Goal: Transaction & Acquisition: Purchase product/service

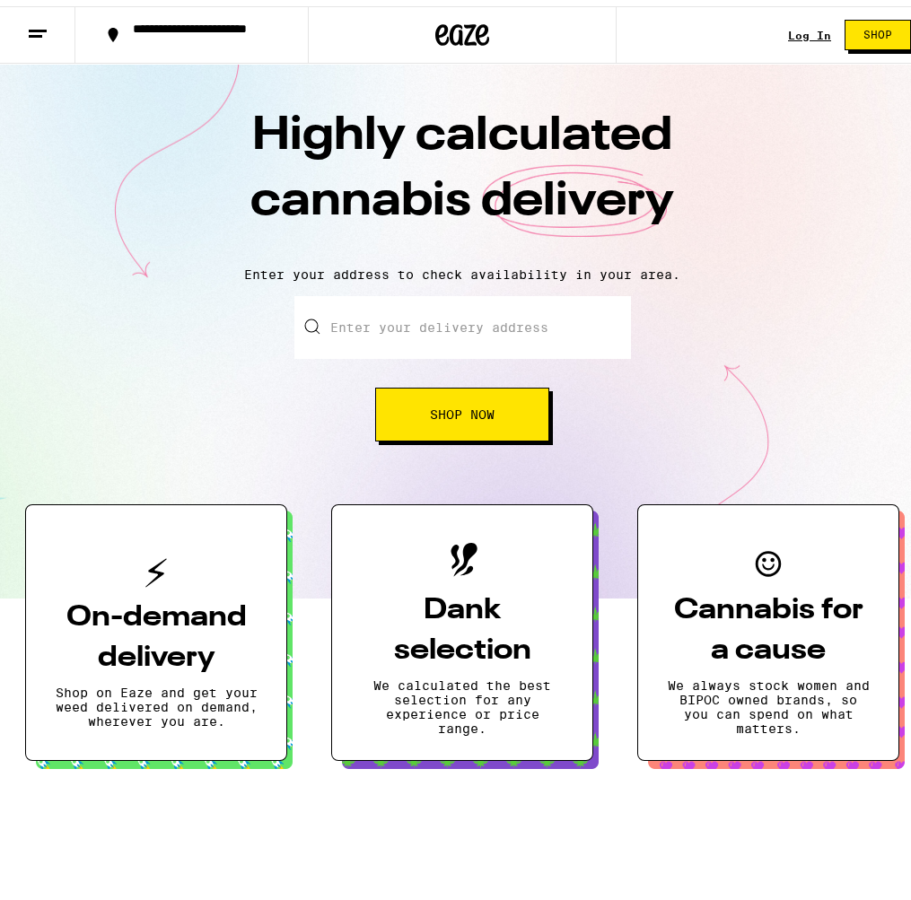
click at [795, 31] on link "Log In" at bounding box center [809, 29] width 43 height 12
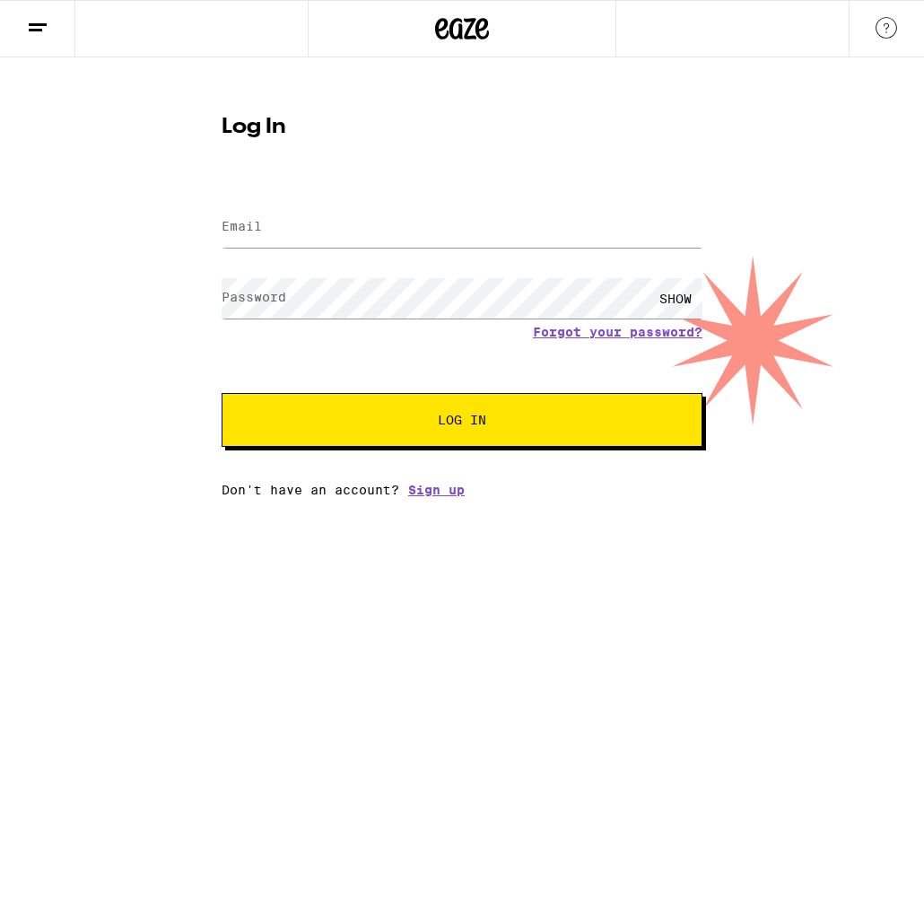
click at [492, 205] on div at bounding box center [462, 227] width 481 height 53
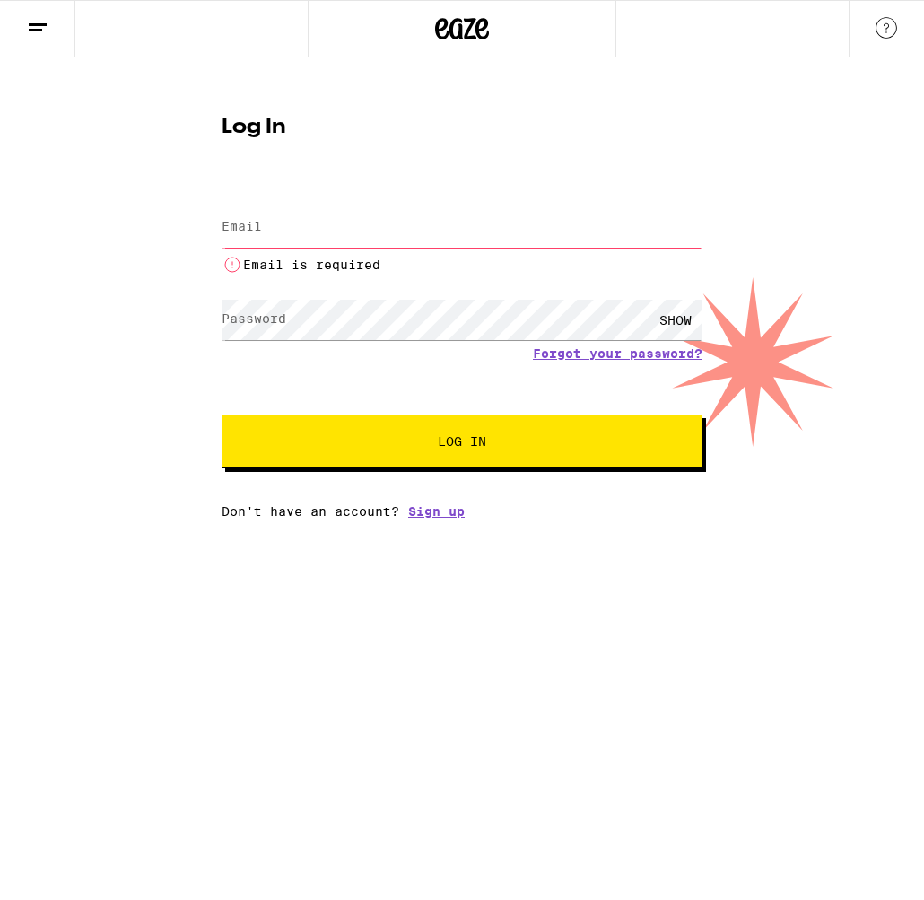
click at [478, 218] on input "Email" at bounding box center [462, 227] width 481 height 40
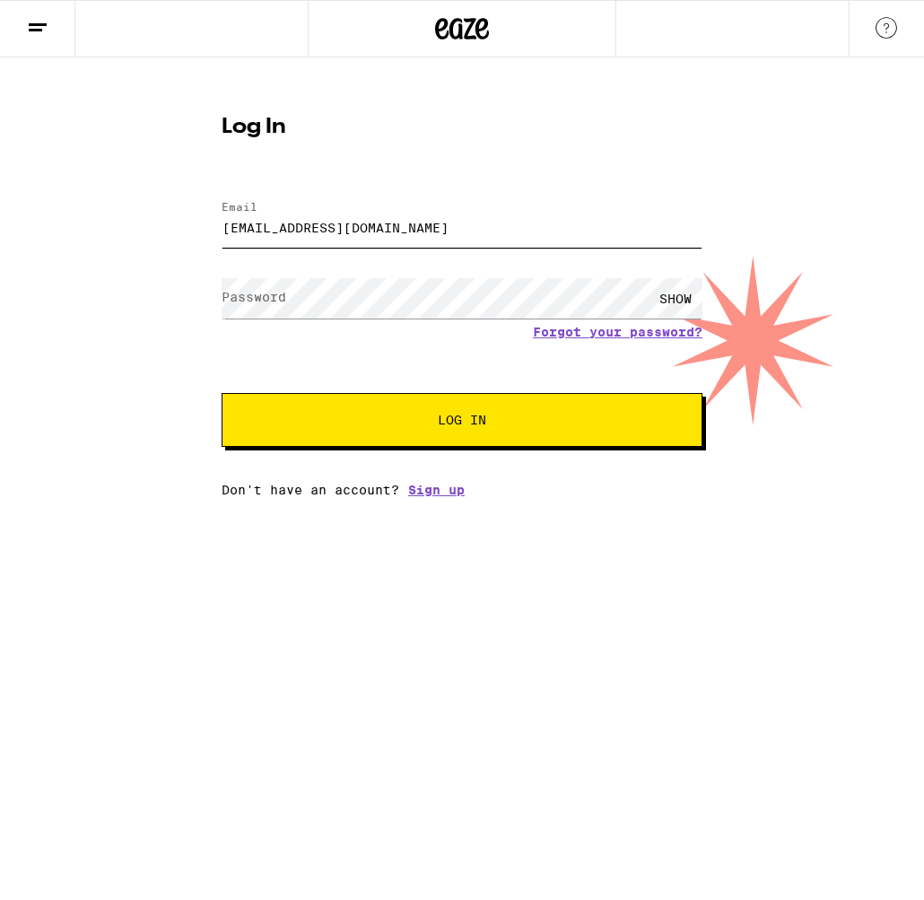
type input "[EMAIL_ADDRESS][DOMAIN_NAME]"
click at [462, 422] on button "Log In" at bounding box center [462, 420] width 481 height 54
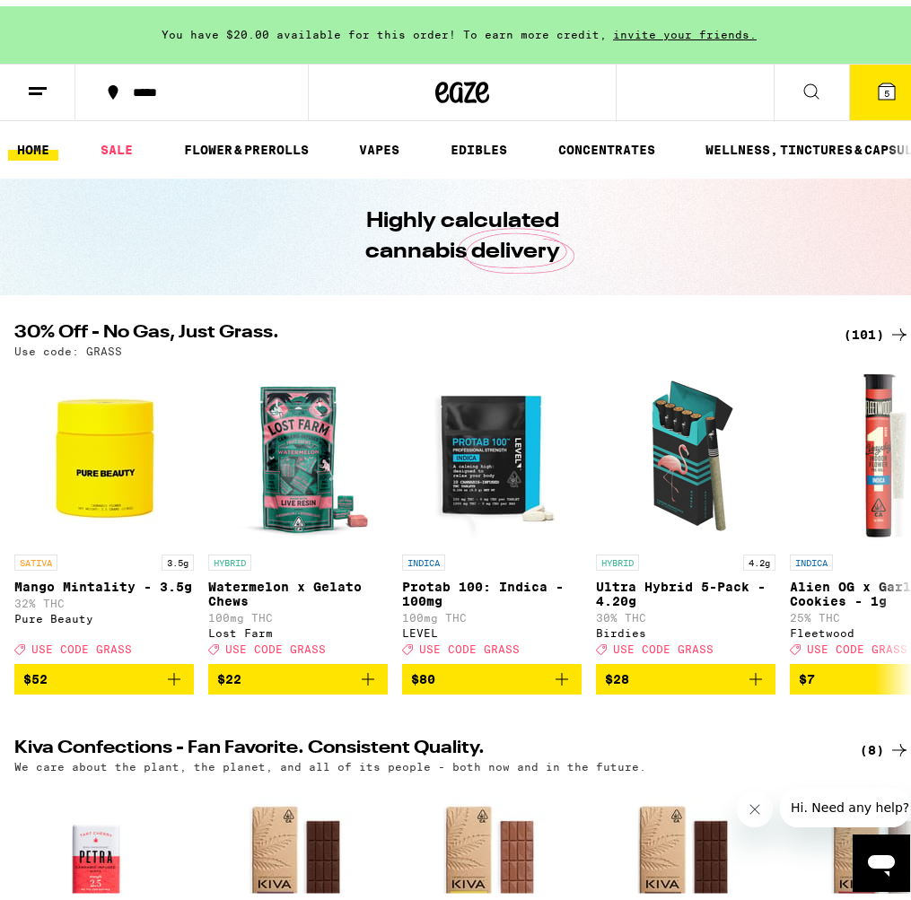
click at [881, 89] on icon at bounding box center [886, 85] width 16 height 16
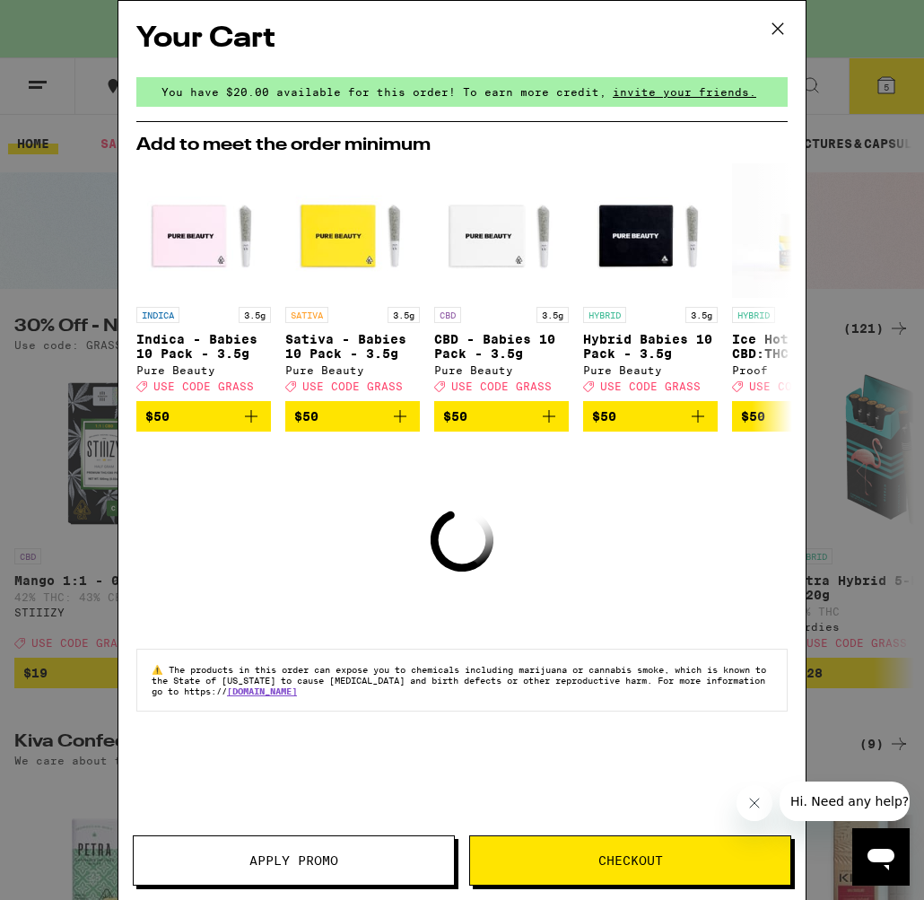
click at [781, 26] on icon at bounding box center [777, 28] width 11 height 11
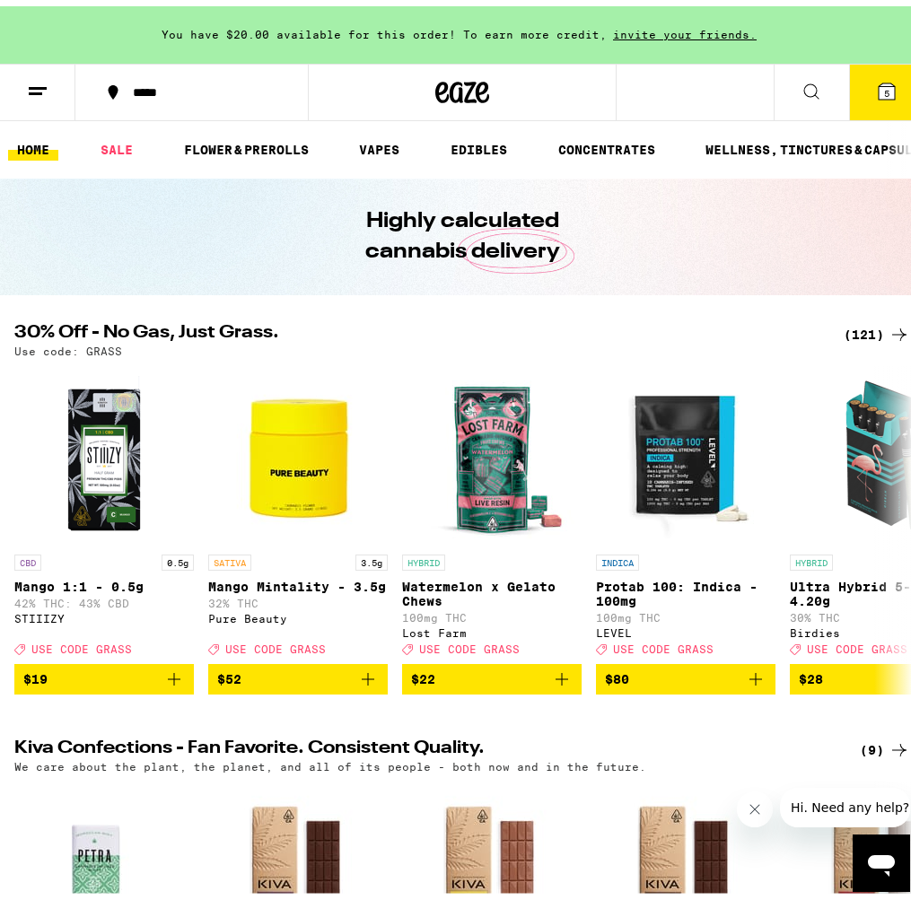
click at [855, 85] on button "5" at bounding box center [886, 86] width 75 height 56
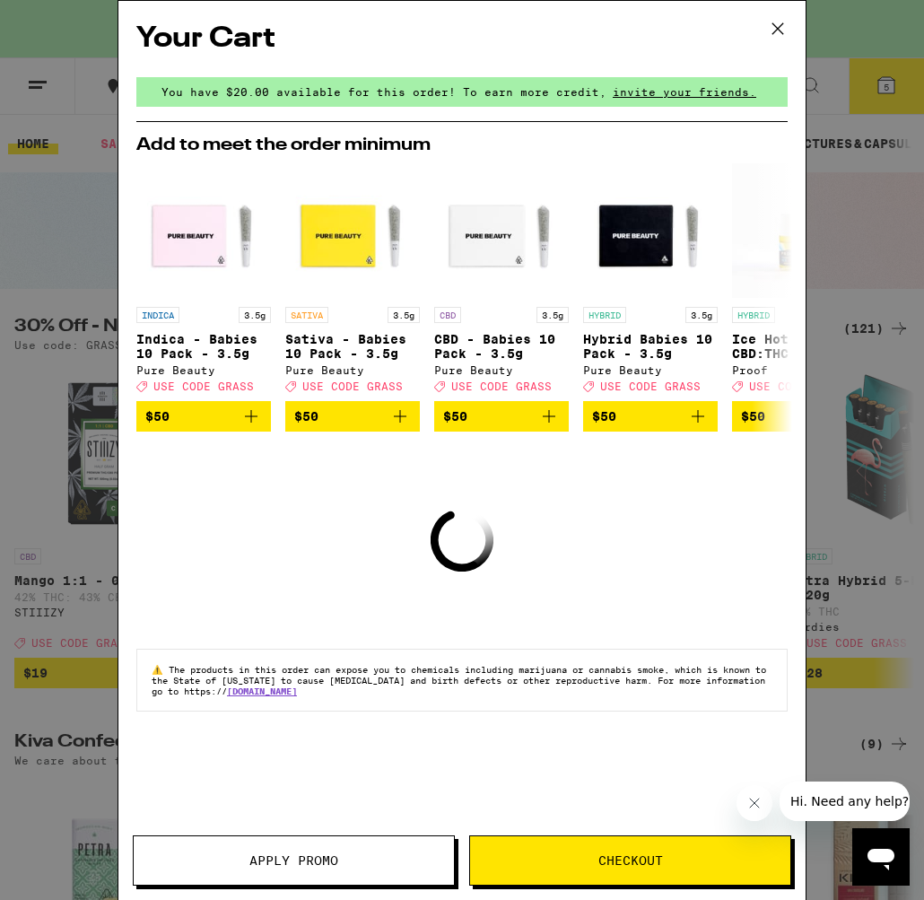
click at [339, 862] on span "Apply Promo" at bounding box center [294, 860] width 320 height 13
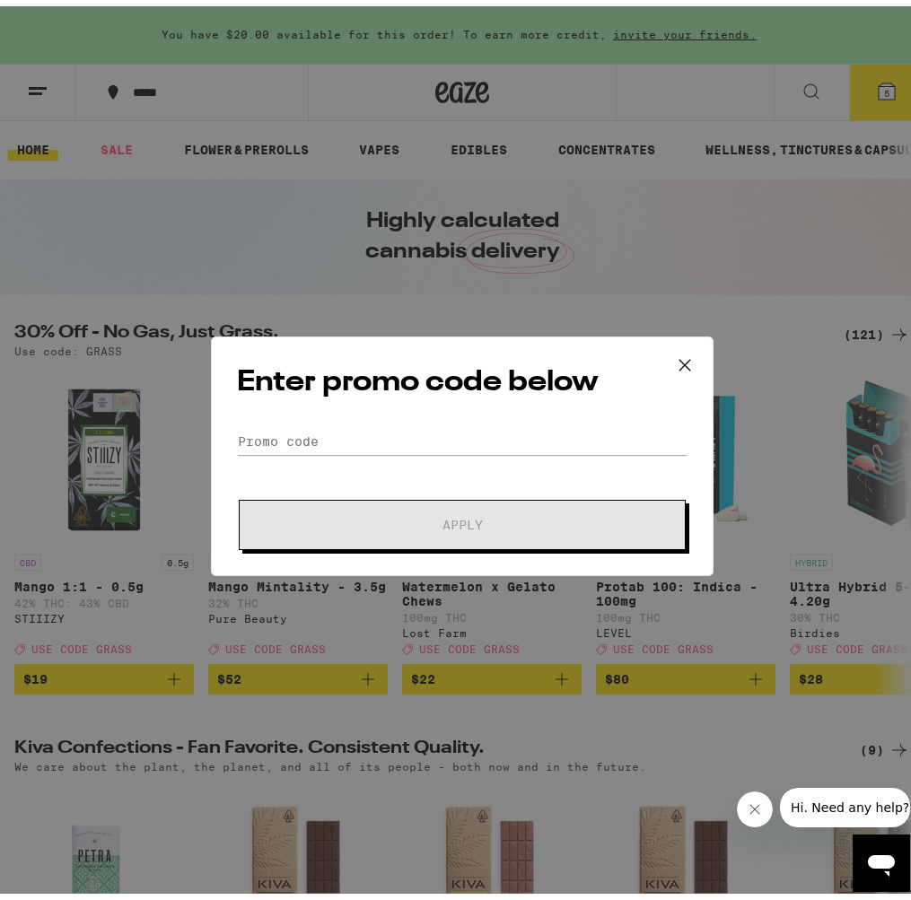
click at [415, 417] on div "Enter promo code below Promo Code Apply" at bounding box center [462, 450] width 502 height 240
click at [405, 435] on input "Promo Code" at bounding box center [462, 435] width 450 height 27
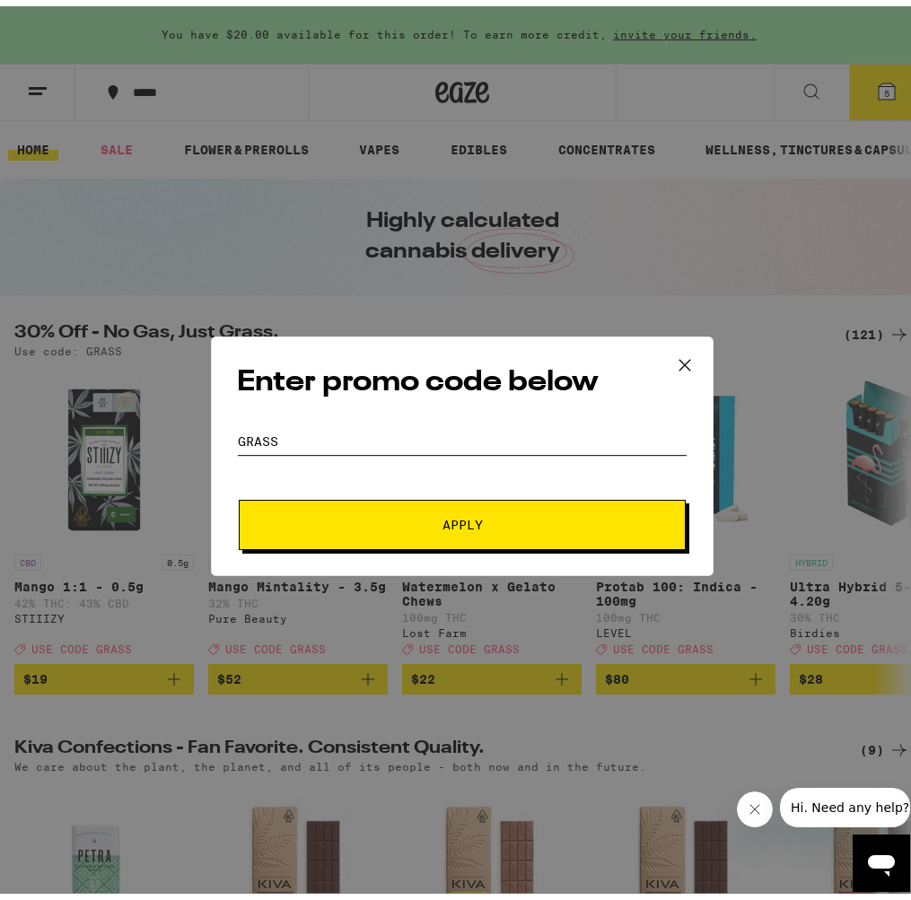
type input "GRASS"
click at [379, 526] on button "Apply" at bounding box center [462, 518] width 447 height 50
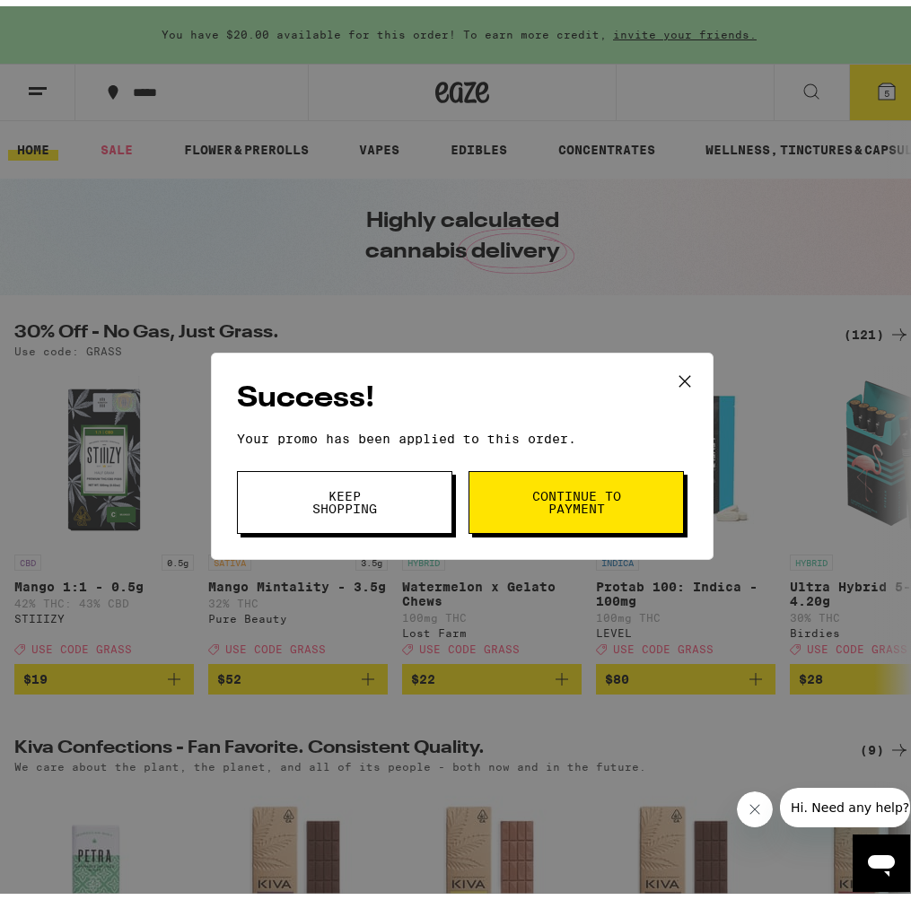
click at [556, 514] on button "Continue to payment" at bounding box center [575, 496] width 215 height 63
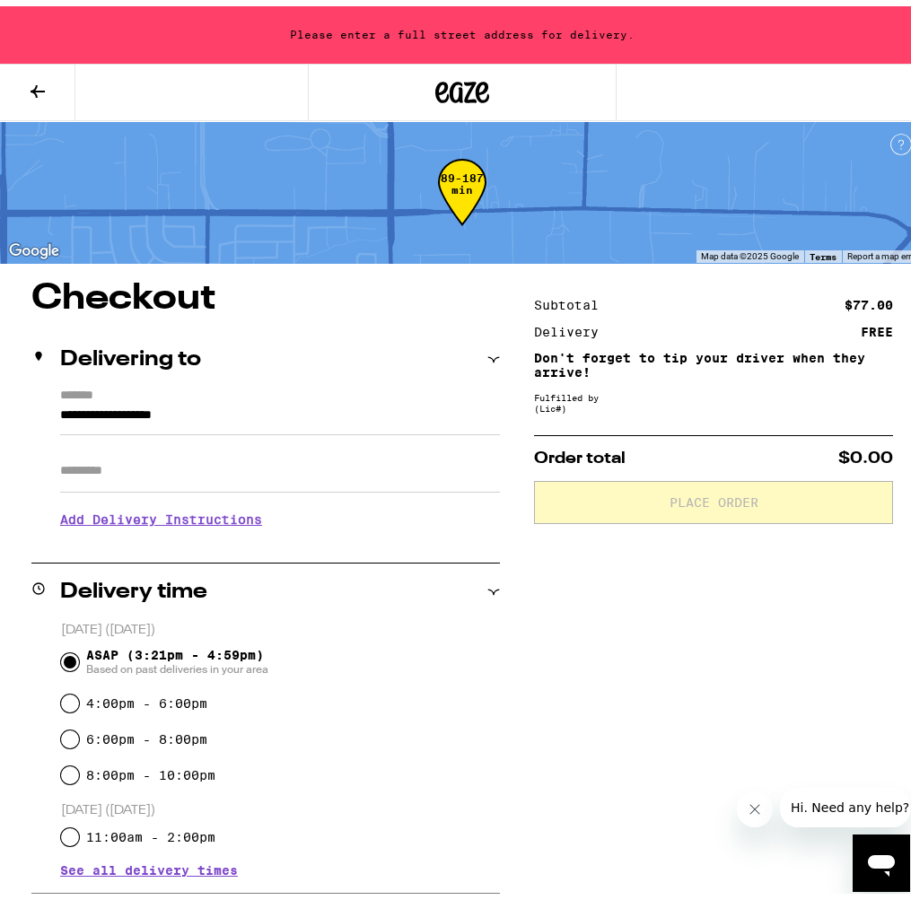
click at [270, 407] on input "**********" at bounding box center [280, 413] width 440 height 31
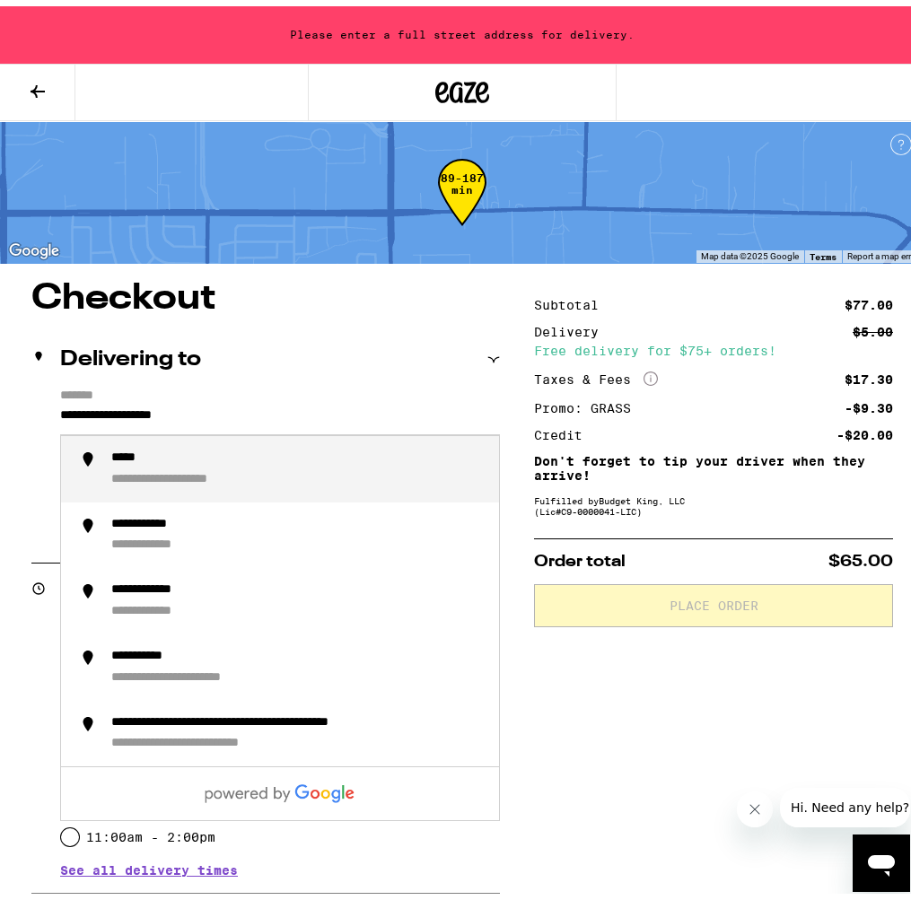
drag, startPoint x: 269, startPoint y: 413, endPoint x: 32, endPoint y: 403, distance: 237.1
click at [32, 403] on div "**********" at bounding box center [265, 459] width 468 height 154
click at [325, 469] on div "**********" at bounding box center [297, 463] width 373 height 38
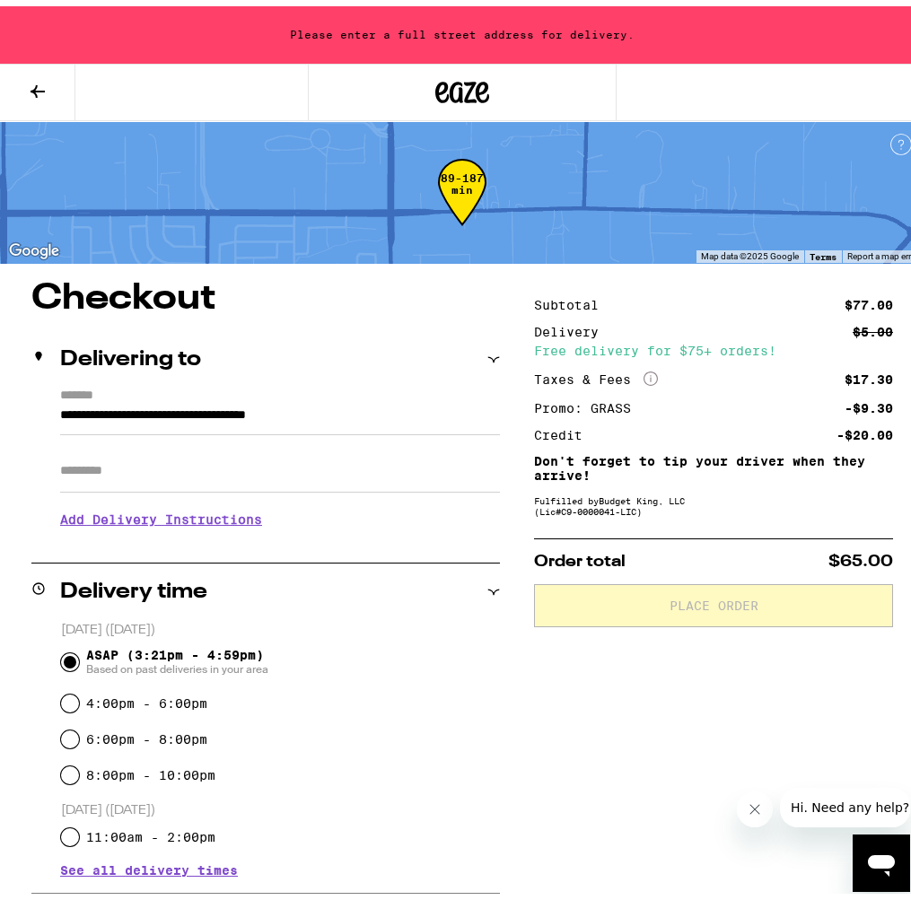
type input "**********"
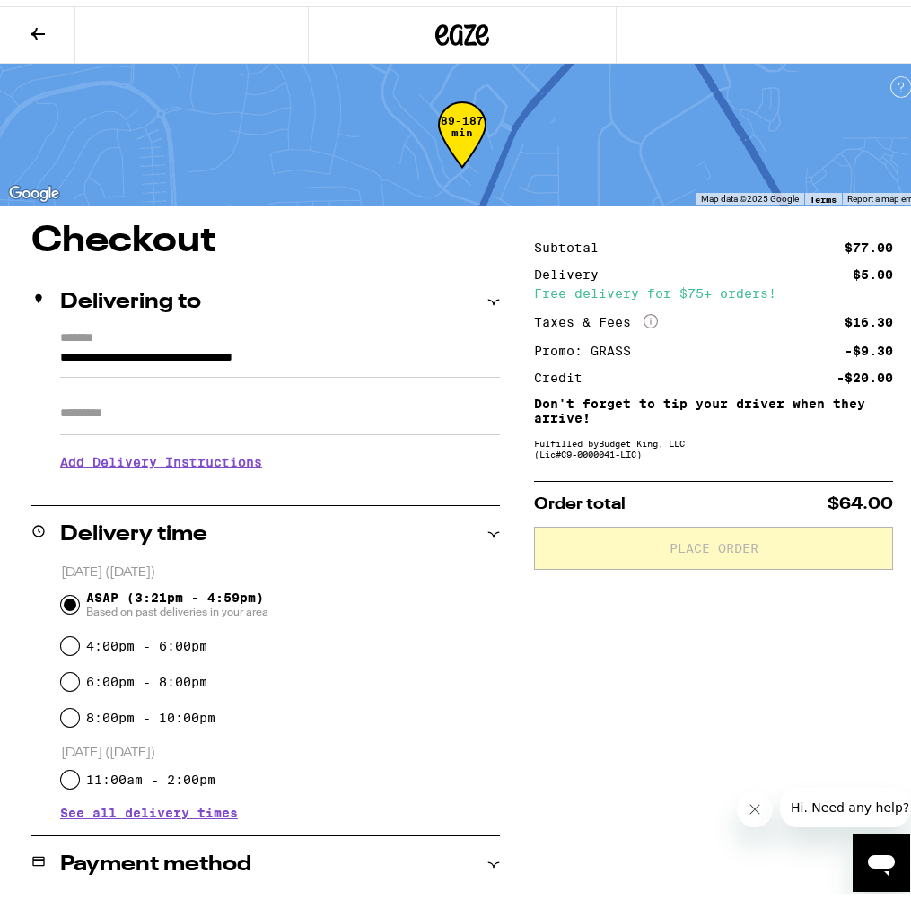
scroll to position [285, 0]
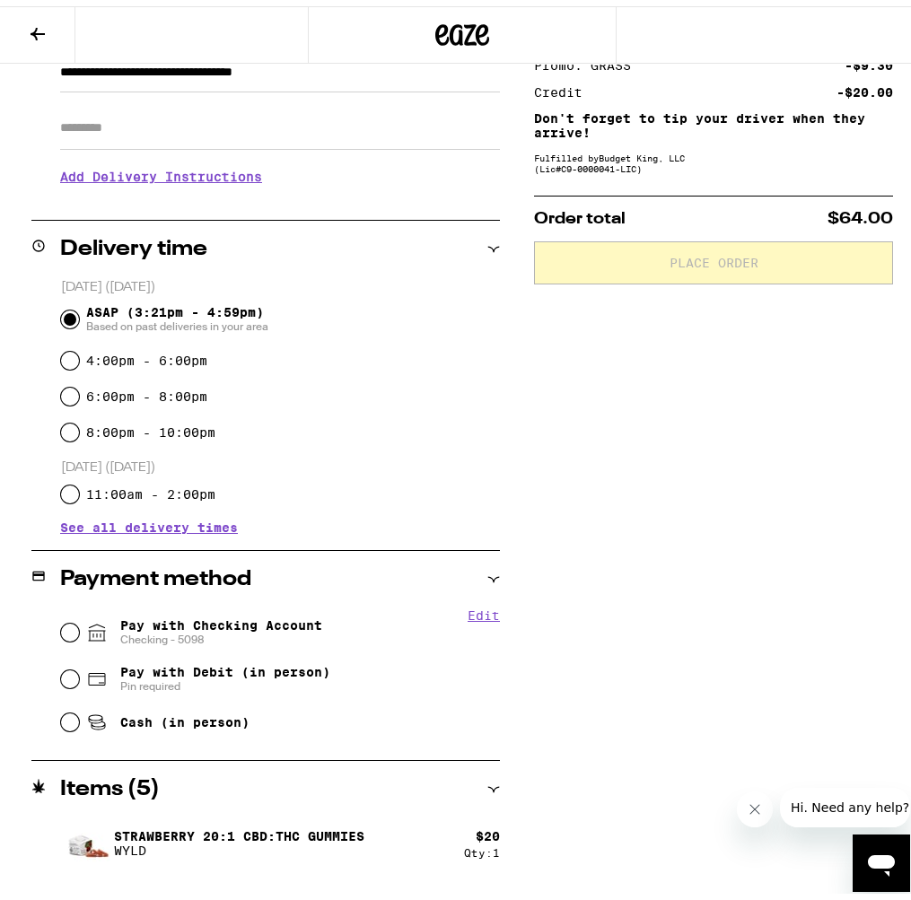
click at [228, 679] on span "Pin required" at bounding box center [225, 680] width 210 height 14
click at [79, 679] on input "Pay with Debit (in person) Pin required" at bounding box center [70, 673] width 18 height 18
radio input "true"
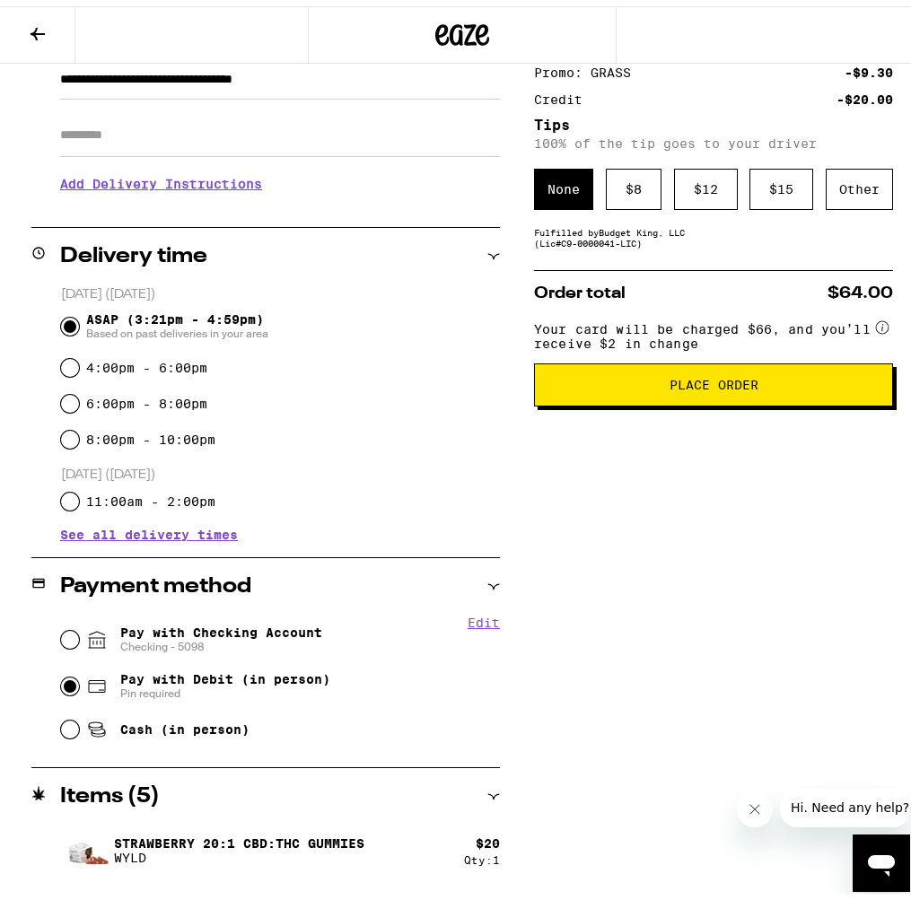
scroll to position [116, 0]
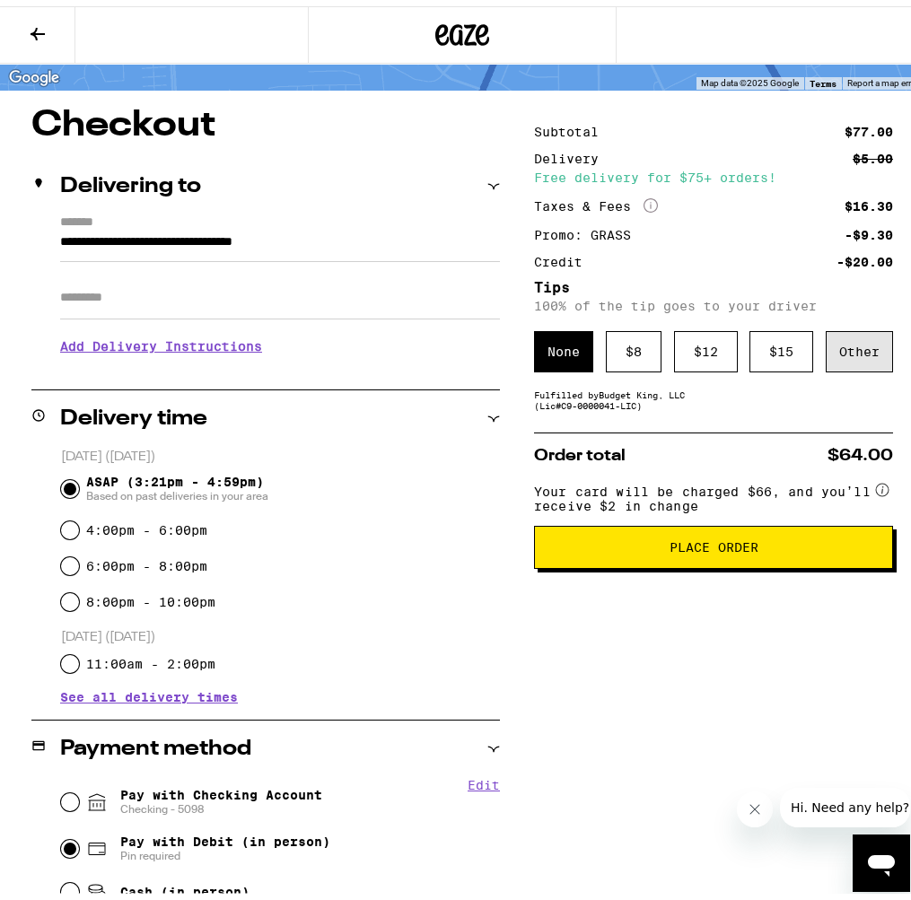
click at [859, 353] on div "Other" at bounding box center [858, 345] width 67 height 41
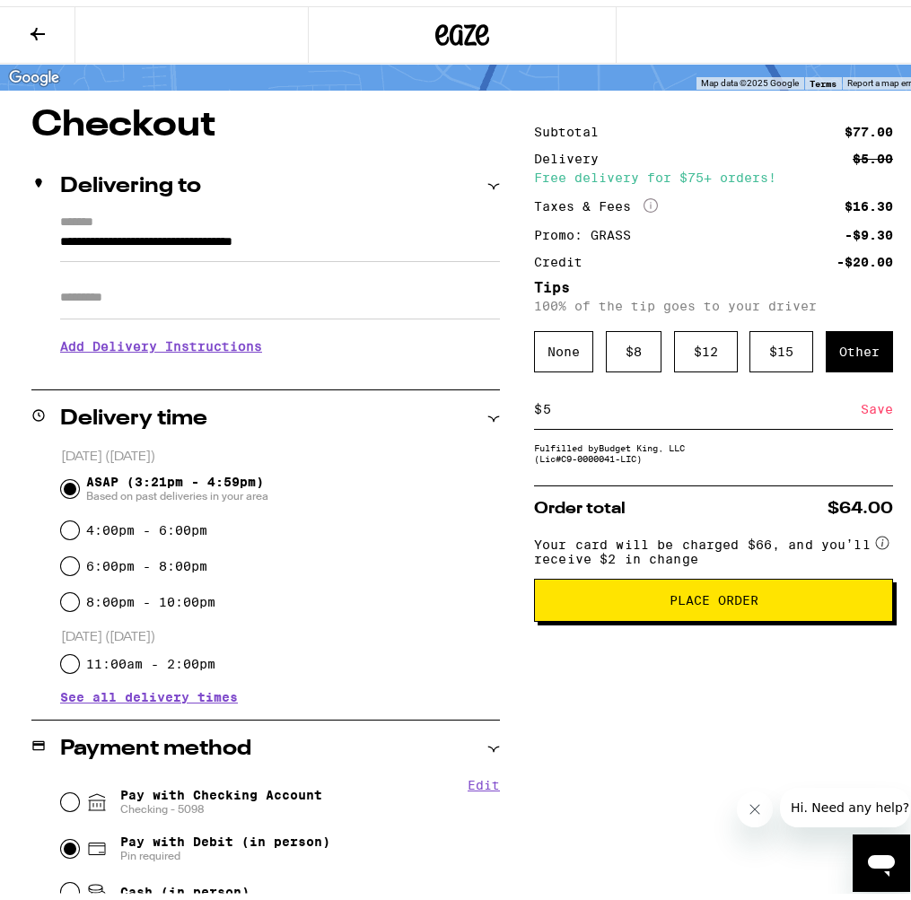
type input "5"
click at [876, 403] on div "Save" at bounding box center [876, 402] width 32 height 39
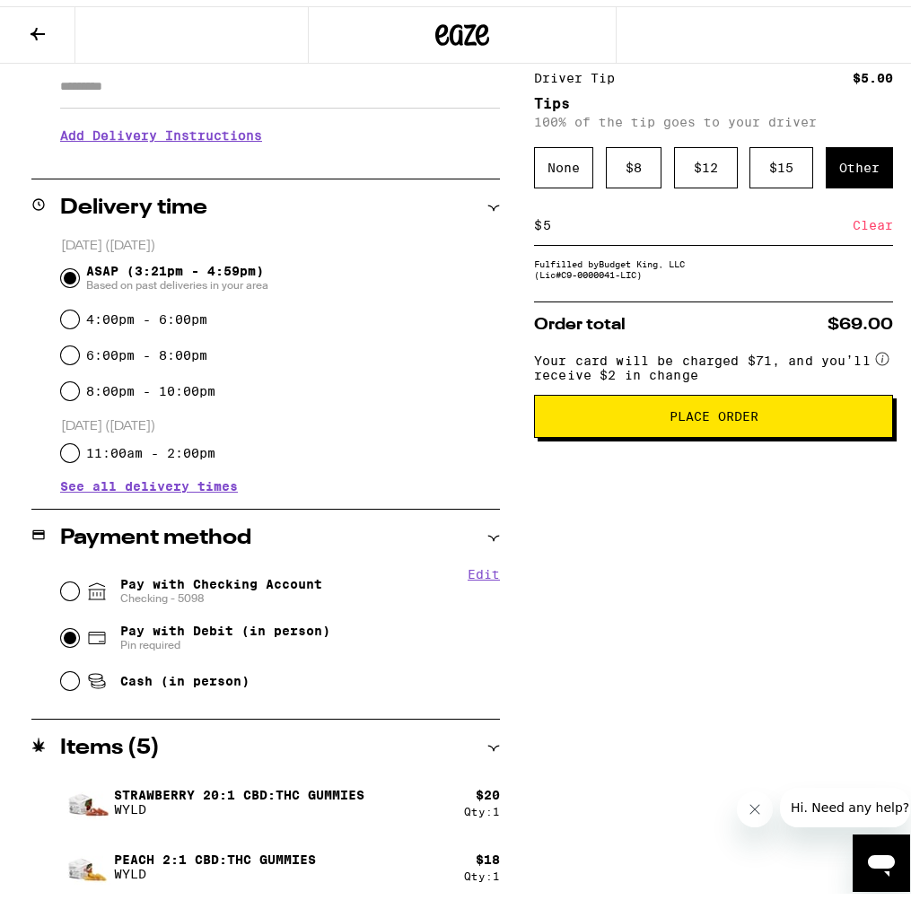
scroll to position [81, 0]
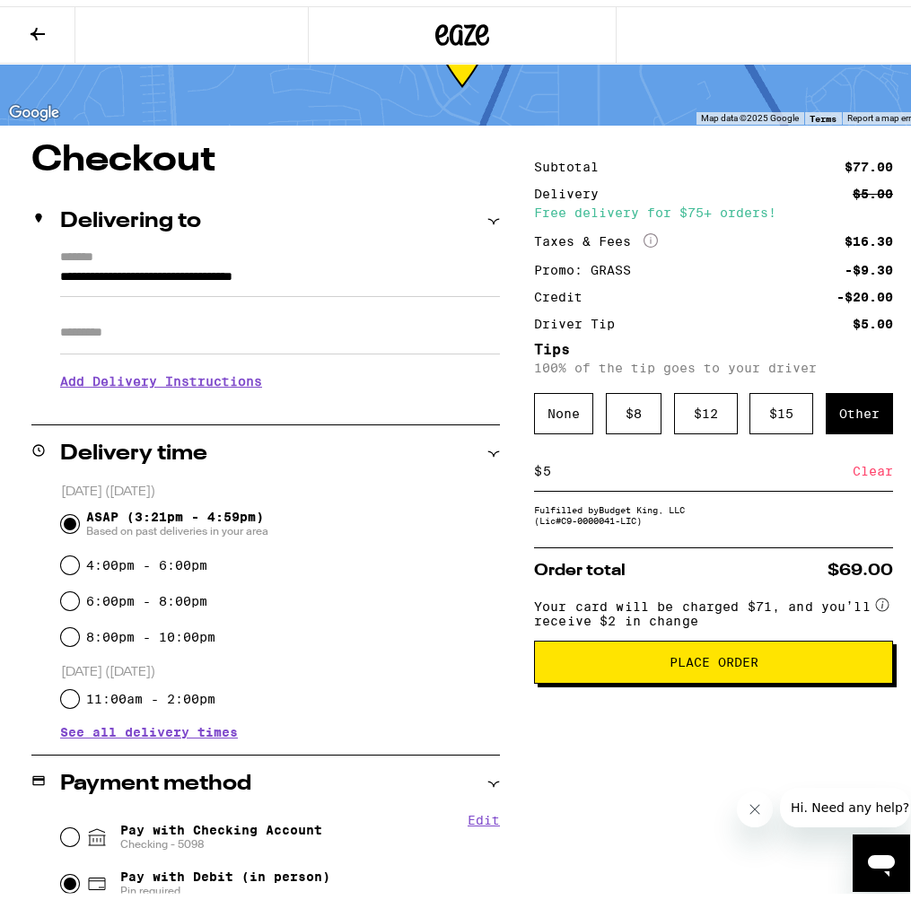
click at [716, 677] on button "Place Order" at bounding box center [713, 655] width 359 height 43
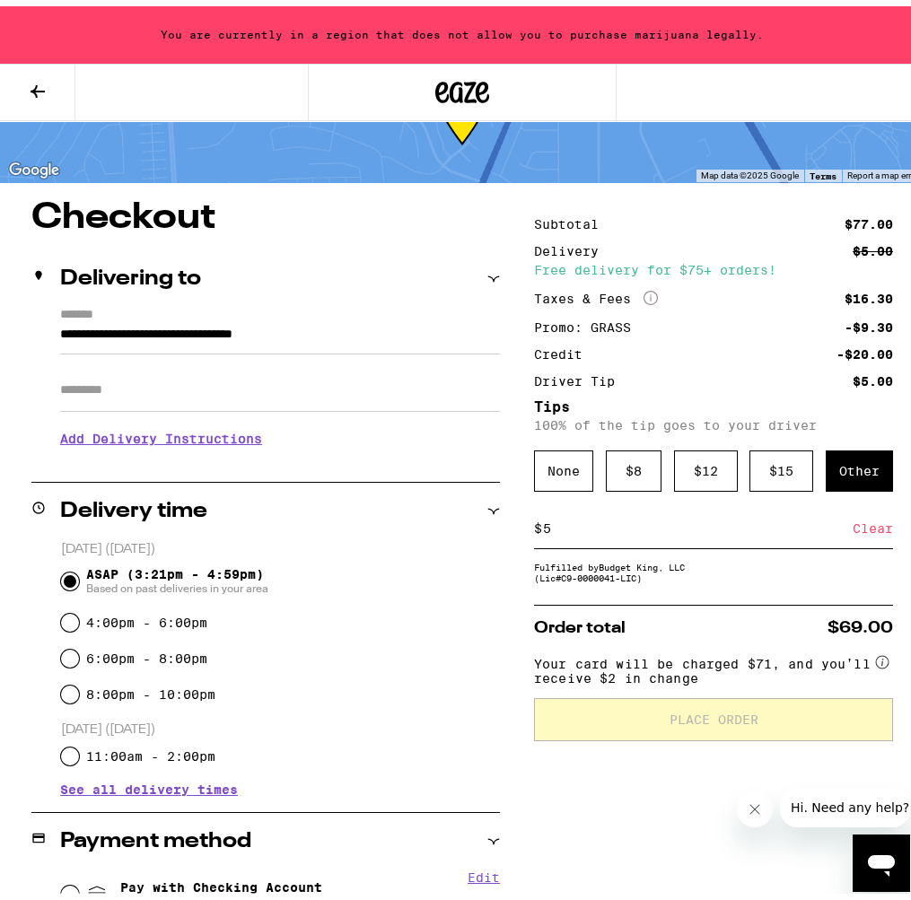
click at [169, 25] on div "You are currently in a region that does not allow you to purchase marijuana leg…" at bounding box center [462, 28] width 924 height 57
